Goal: Find specific page/section: Find specific page/section

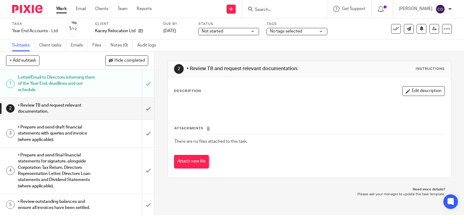
click at [275, 15] on div at bounding box center [284, 9] width 85 height 18
click at [275, 11] on input "Search" at bounding box center [281, 9] width 55 height 5
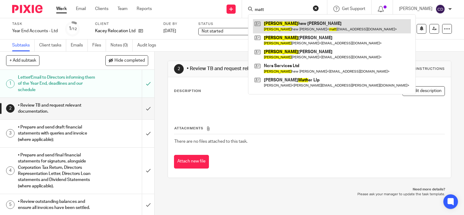
type input "matt"
click at [299, 23] on link at bounding box center [332, 26] width 158 height 14
